Goal: Navigation & Orientation: Go to known website

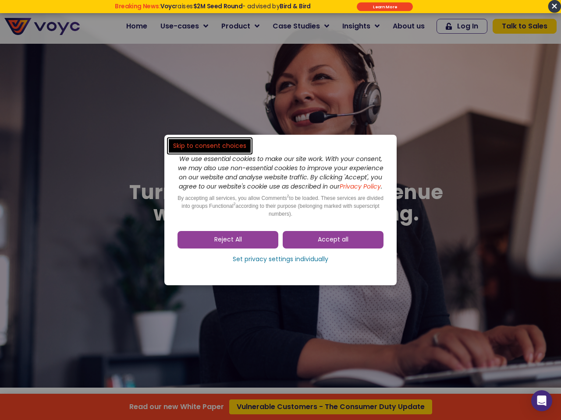
click at [333, 244] on span "Accept all" at bounding box center [333, 240] width 31 height 9
click at [228, 244] on div "Skip to consent choices We use essential cookies to make our site work. With yo…" at bounding box center [280, 210] width 561 height 420
click at [280, 264] on div "Skip to consent choices We use essential cookies to make our site work. With yo…" at bounding box center [280, 210] width 561 height 420
